Goal: Task Accomplishment & Management: Use online tool/utility

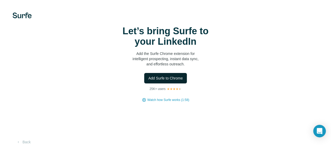
click at [149, 81] on span "Add Surfe to Chrome" at bounding box center [166, 78] width 35 height 5
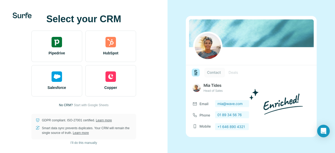
click at [156, 105] on div "Select your CRM Pipedrive HubSpot Salesforce Copper No CRM? Start with Google S…" at bounding box center [83, 77] width 147 height 126
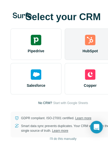
click at [93, 53] on span "HubSpot" at bounding box center [89, 50] width 15 height 5
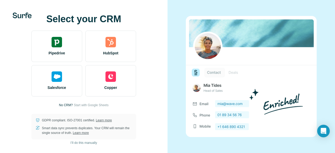
click at [179, 55] on div at bounding box center [252, 76] width 168 height 153
click at [175, 63] on div at bounding box center [252, 76] width 168 height 153
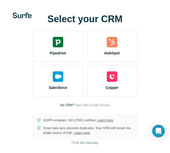
click at [170, 121] on html "Select your CRM Pipedrive HubSpot Salesforce Copper No CRM? Start with Google S…" at bounding box center [85, 76] width 170 height 153
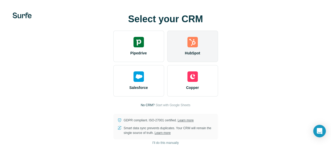
click at [188, 47] on img at bounding box center [193, 42] width 10 height 10
click at [167, 45] on div "HubSpot" at bounding box center [192, 46] width 51 height 31
click at [167, 60] on div "HubSpot" at bounding box center [192, 46] width 51 height 31
click at [167, 41] on div "HubSpot" at bounding box center [192, 46] width 51 height 31
click at [167, 58] on div "HubSpot" at bounding box center [192, 46] width 51 height 31
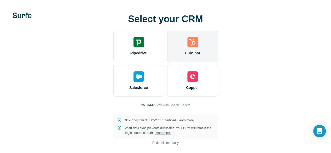
click at [167, 47] on div "HubSpot" at bounding box center [192, 46] width 51 height 31
click at [188, 47] on img at bounding box center [193, 42] width 10 height 10
